Goal: Transaction & Acquisition: Purchase product/service

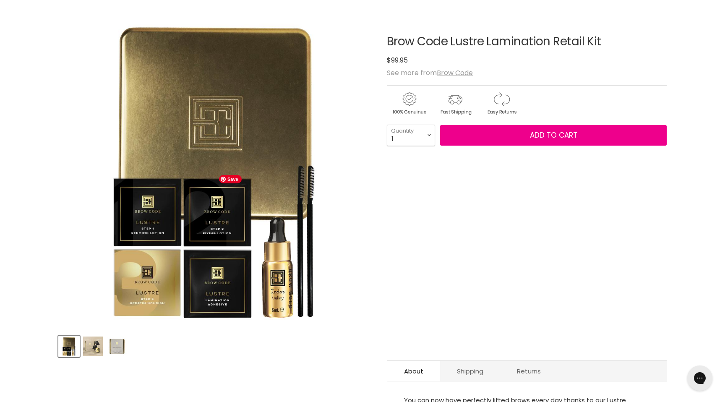
click at [255, 282] on img "Brow Code Lustre Lamination Retail Kit image. Click or Scroll to Zoom." at bounding box center [214, 170] width 313 height 313
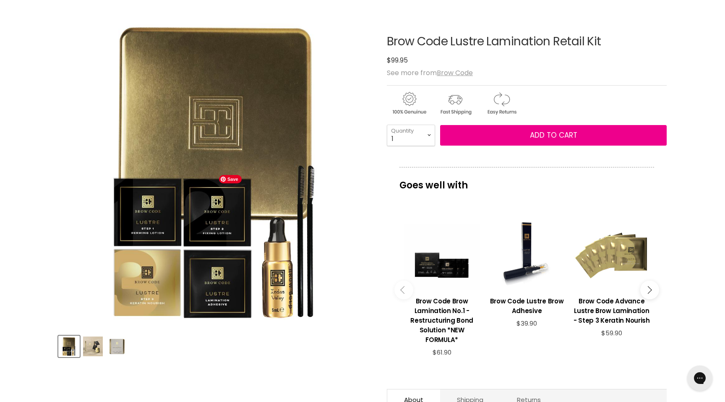
click at [234, 268] on img "Brow Code Lustre Lamination Retail Kit image. Click or Scroll to Zoom." at bounding box center [214, 170] width 313 height 313
drag, startPoint x: 244, startPoint y: 268, endPoint x: 344, endPoint y: 184, distance: 130.7
click at [344, 184] on img "Brow Code Lustre Lamination Retail Kit image. Click or Scroll to Zoom." at bounding box center [214, 170] width 313 height 313
click at [298, 208] on img "Brow Code Lustre Lamination Retail Kit image. Click or Scroll to Zoom." at bounding box center [214, 170] width 313 height 313
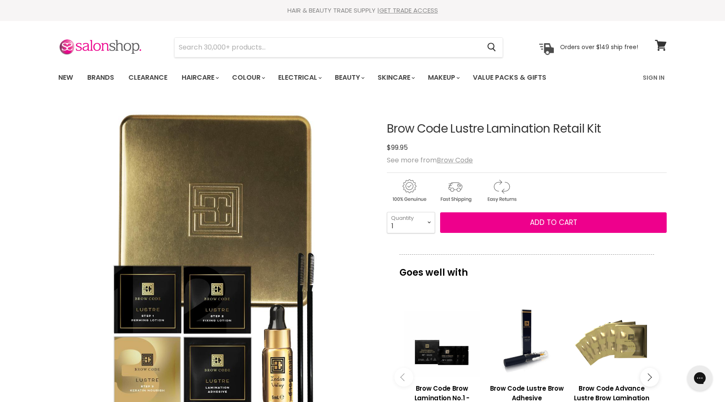
drag, startPoint x: 448, startPoint y: 130, endPoint x: 352, endPoint y: 130, distance: 96.5
click at [352, 130] on article "Click or scroll to zoom Tap or pinch to zoom Click or scroll to zoom" at bounding box center [362, 367] width 608 height 531
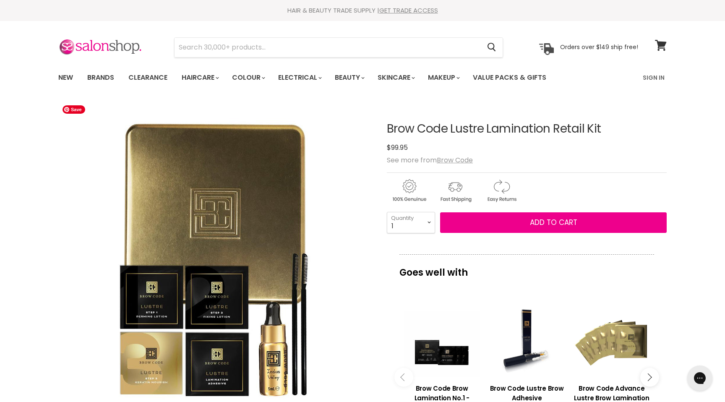
copy article "Click or scroll to zoom Tap or pinch to zoom Click or scroll to zoom Tap or pin…"
click at [318, 48] on input "Search" at bounding box center [328, 47] width 306 height 19
paste input "Brow Code Lustre Lamination Retail KitBrow Code Lustre Lamination Retail Kit Br…"
type input "Brow Code Lustre Lamination Retail KitBrow Code Lustre Lamination Retail Kit Br…"
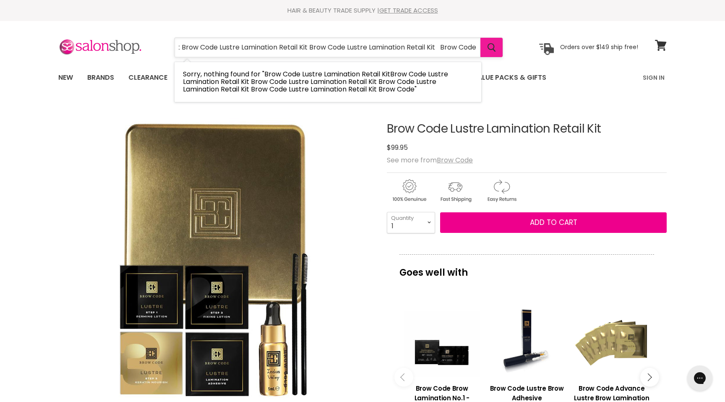
scroll to position [0, 386]
drag, startPoint x: 216, startPoint y: 47, endPoint x: 502, endPoint y: 49, distance: 286.1
click at [501, 49] on div "Brow Code Lustre Lamination Retail KitBrow Code Lustre Lamination Retail Kit Br…" at bounding box center [339, 47] width 328 height 19
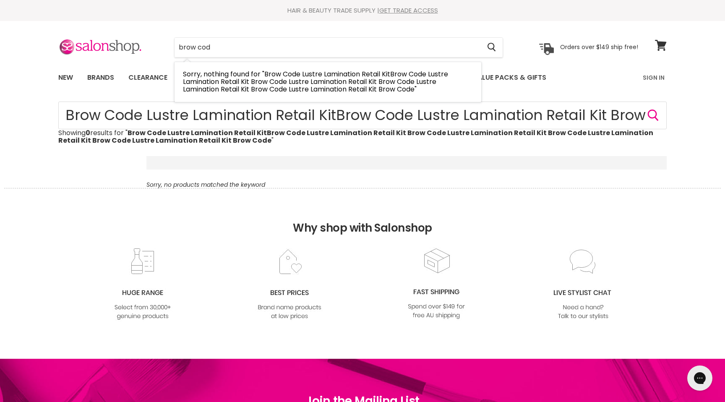
type input "brow code"
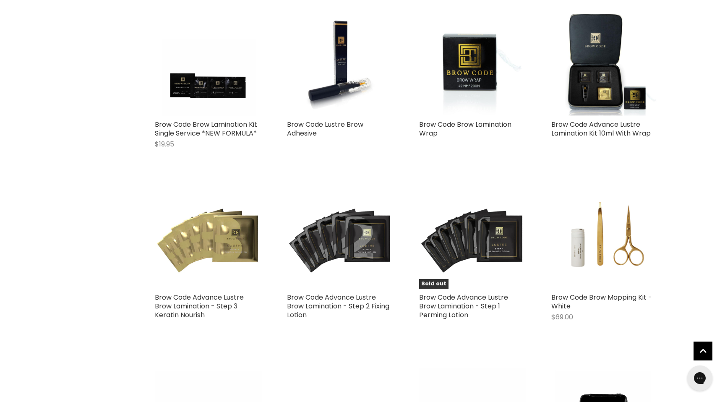
scroll to position [183, 0]
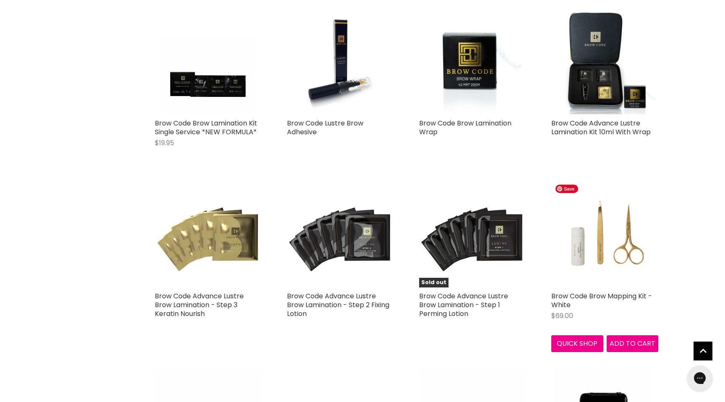
click at [603, 239] on img "Main content" at bounding box center [604, 233] width 107 height 107
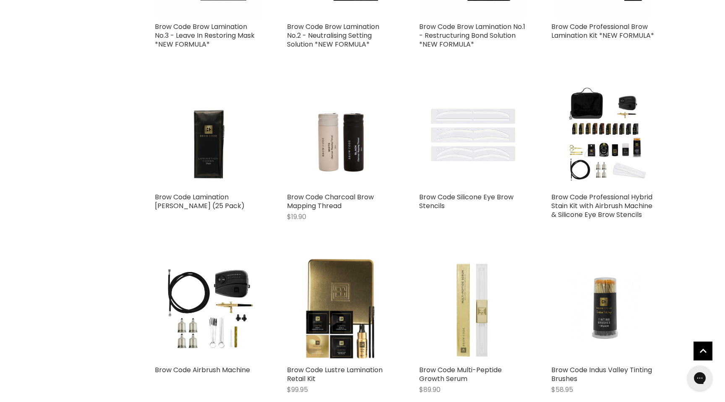
scroll to position [630, 0]
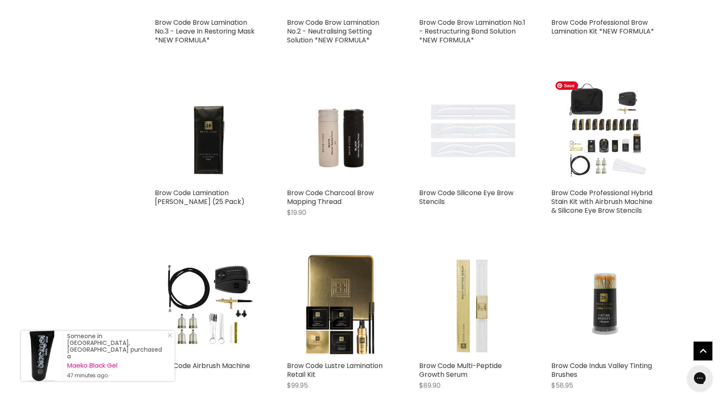
click at [596, 145] on img "Main content" at bounding box center [604, 130] width 107 height 107
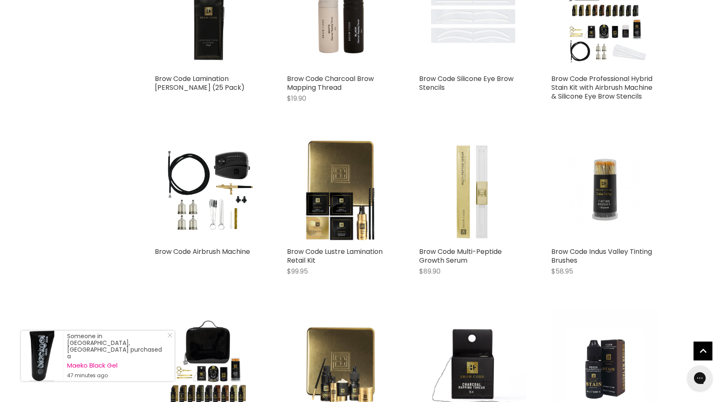
scroll to position [793, 0]
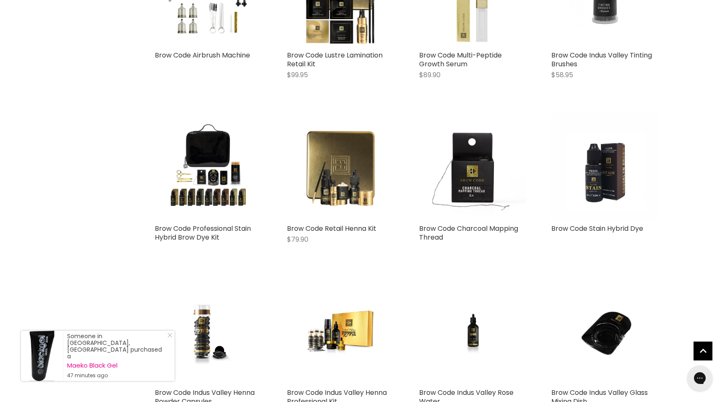
scroll to position [942, 0]
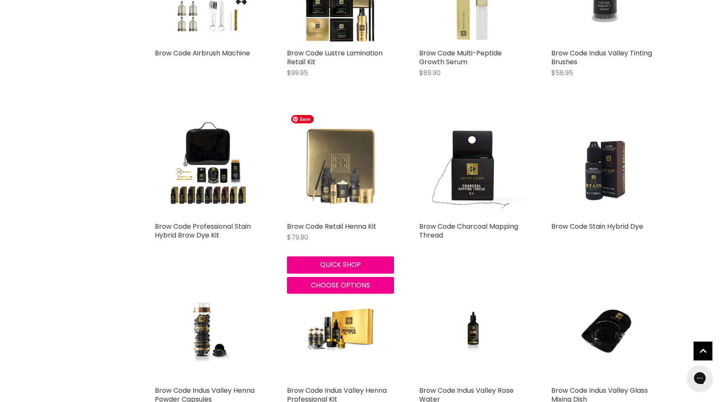
click at [358, 175] on img "Main content" at bounding box center [340, 164] width 107 height 107
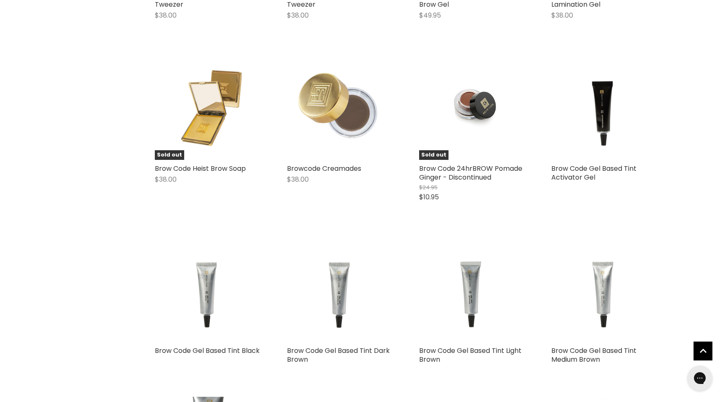
scroll to position [1688, 0]
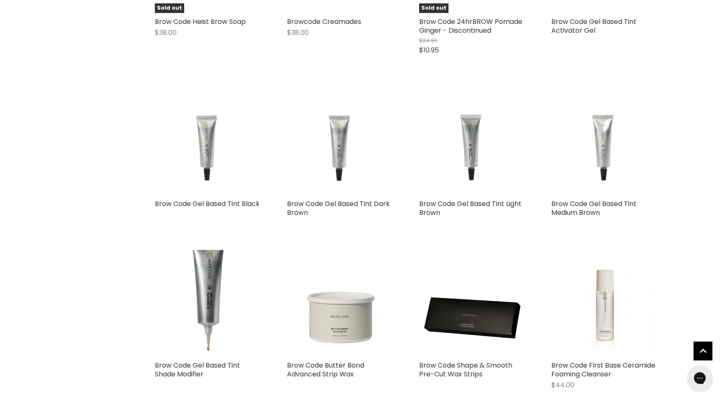
scroll to position [1907, 0]
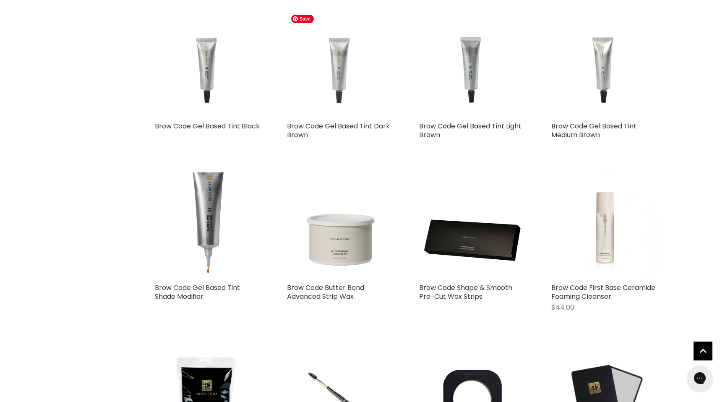
click at [339, 83] on img "Main content" at bounding box center [340, 63] width 107 height 107
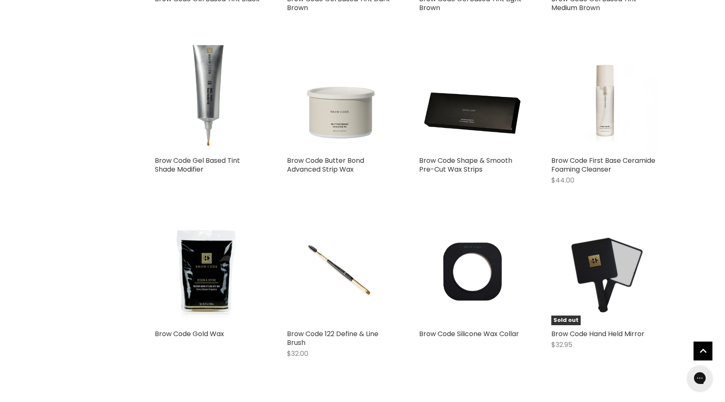
scroll to position [2037, 0]
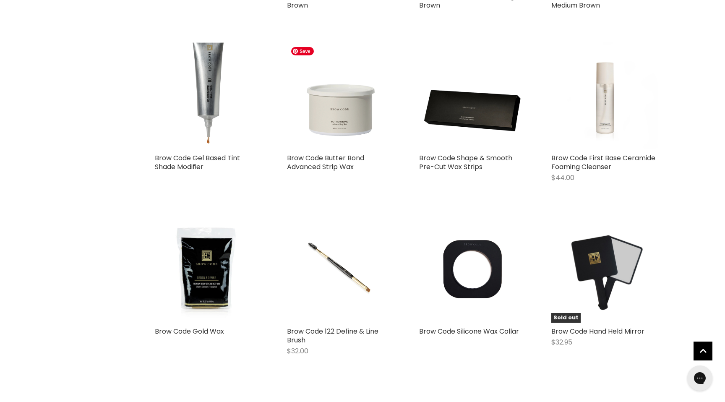
click at [334, 115] on img "Main content" at bounding box center [340, 95] width 107 height 107
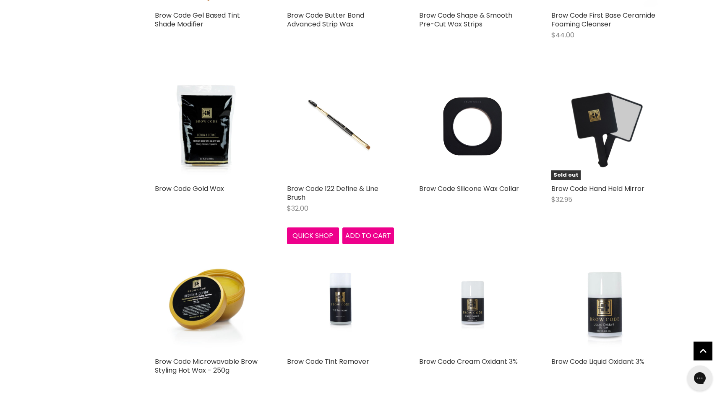
scroll to position [2207, 0]
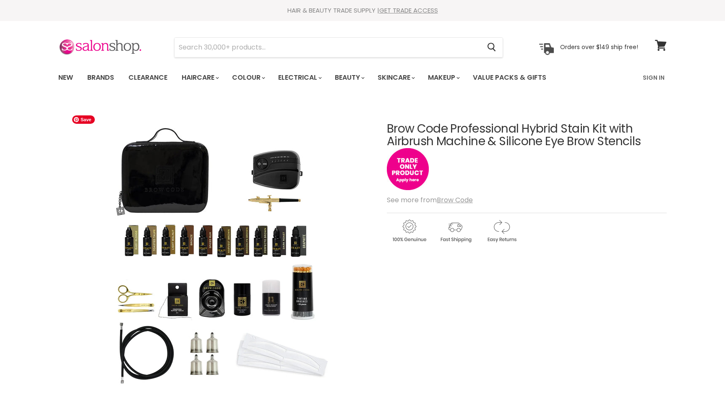
scroll to position [54, 0]
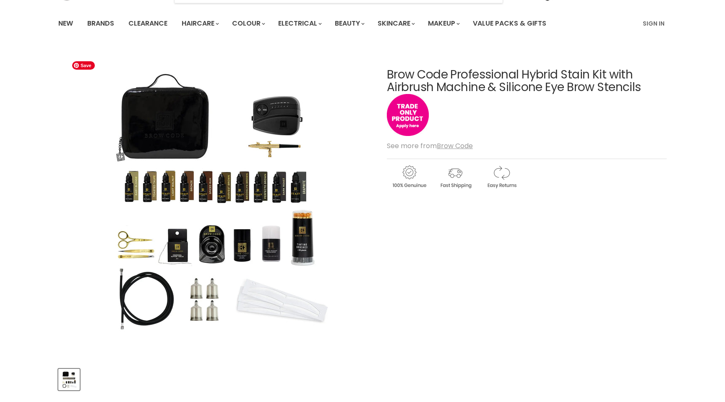
click at [272, 231] on img "Brow Code Professional Hybrid Stain Kit with Airbrush Machine & Silicone Eye Br…" at bounding box center [215, 204] width 294 height 294
click at [253, 254] on img "Brow Code Professional Hybrid Stain Kit with Airbrush Machine & Silicone Eye Br…" at bounding box center [215, 204] width 294 height 294
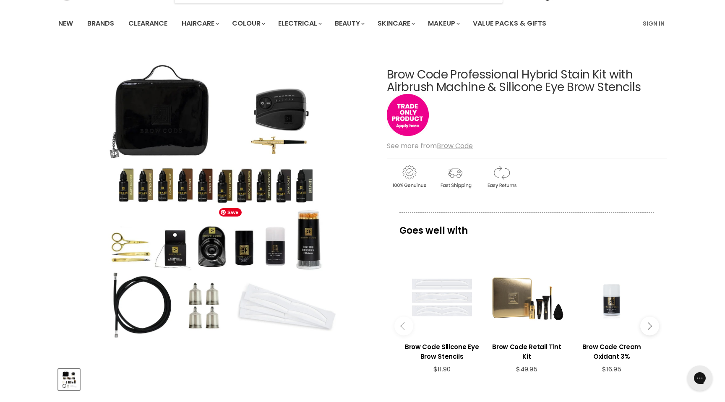
scroll to position [0, 0]
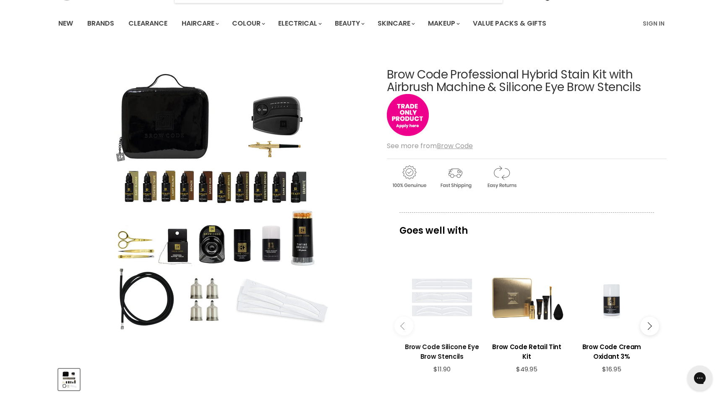
click at [445, 348] on h3 "Brow Code Silicone Eye Brow Stencils" at bounding box center [442, 351] width 76 height 19
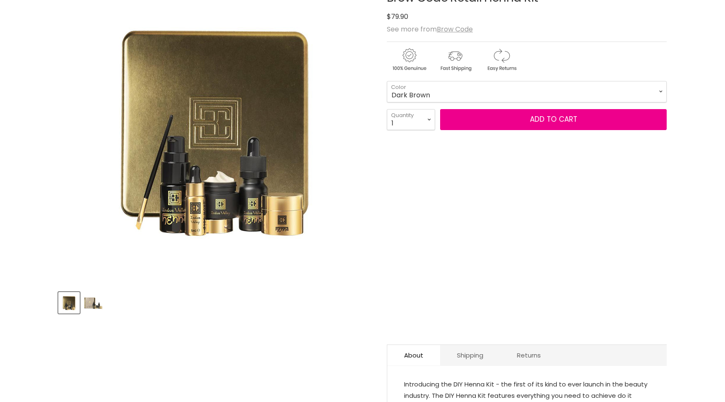
scroll to position [183, 0]
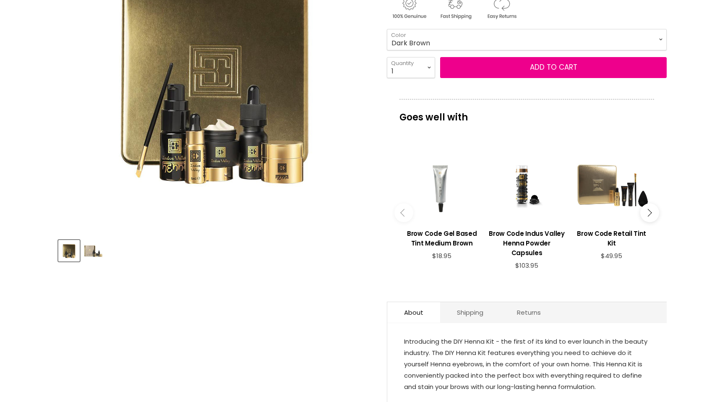
click at [96, 251] on img "Product thumbnails" at bounding box center [93, 251] width 20 height 20
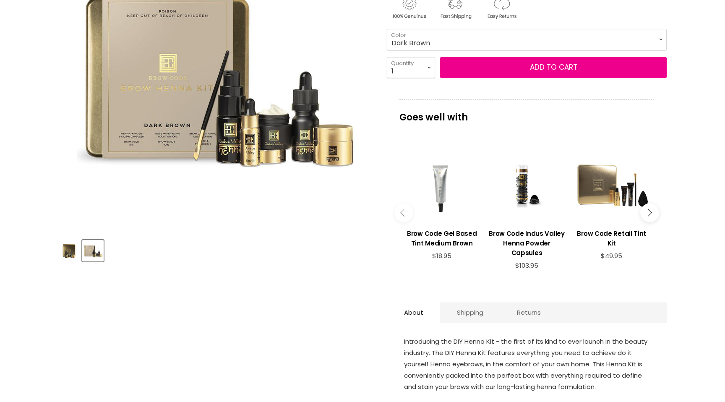
scroll to position [0, 0]
click at [56, 251] on section "Click or scroll to zoom Tap or pinch to zoom" at bounding box center [362, 208] width 629 height 578
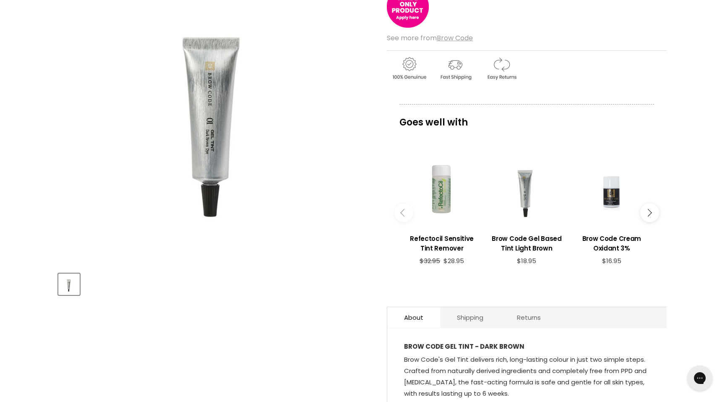
scroll to position [151, 0]
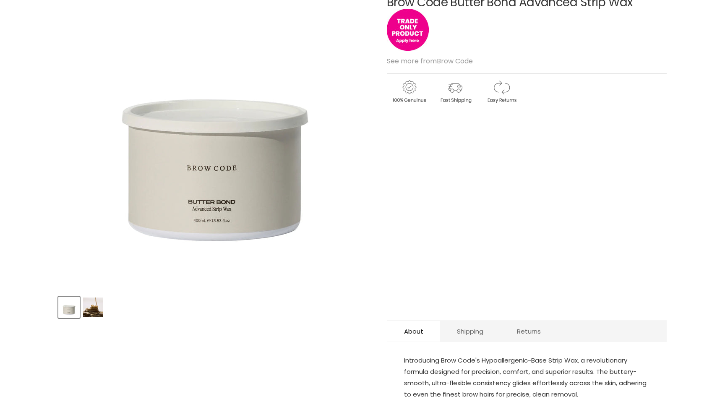
scroll to position [149, 0]
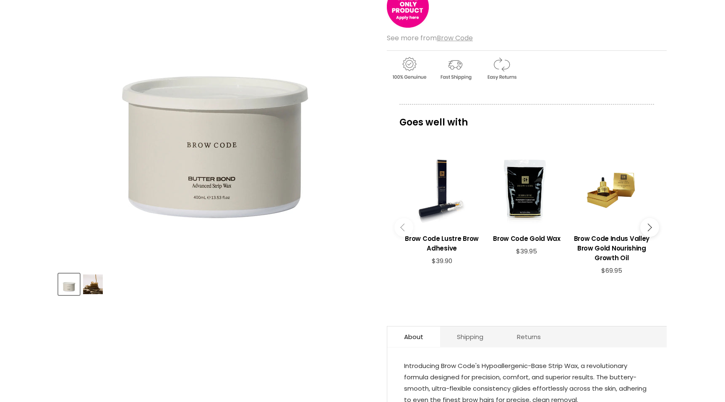
click at [96, 284] on img "Product thumbnails" at bounding box center [93, 284] width 20 height 20
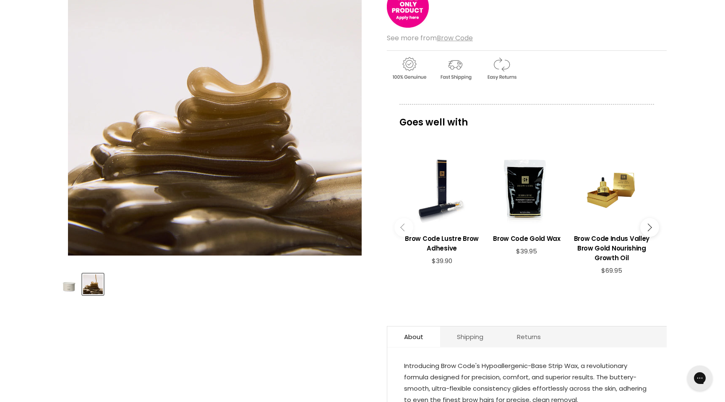
scroll to position [0, 0]
click at [63, 287] on img "Product thumbnails" at bounding box center [69, 284] width 20 height 20
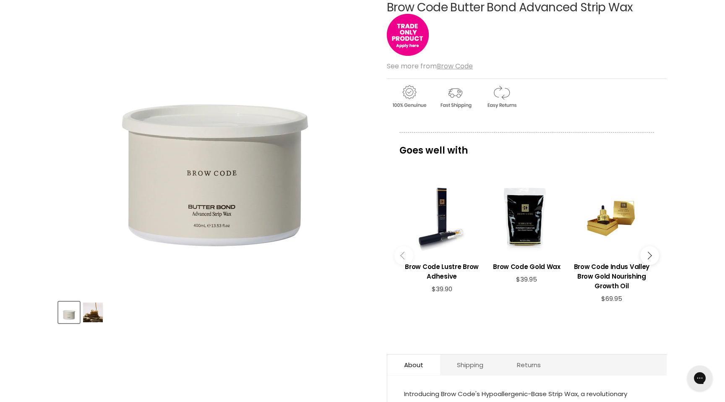
scroll to position [119, 0]
